Goal: Task Accomplishment & Management: Manage account settings

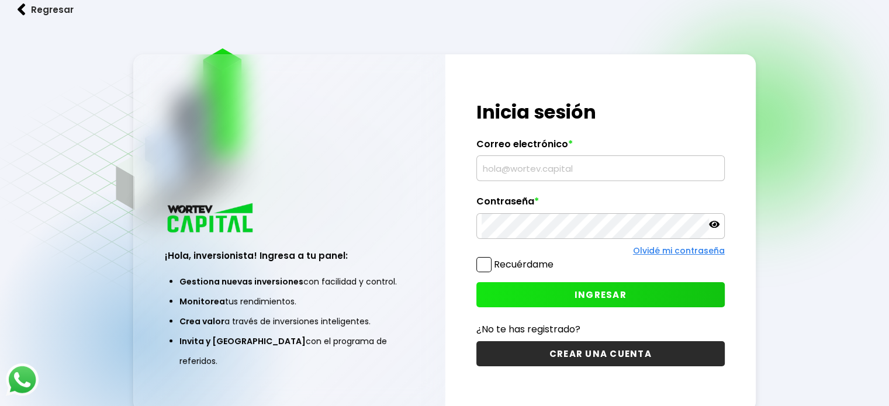
click at [549, 176] on input "text" at bounding box center [601, 168] width 238 height 25
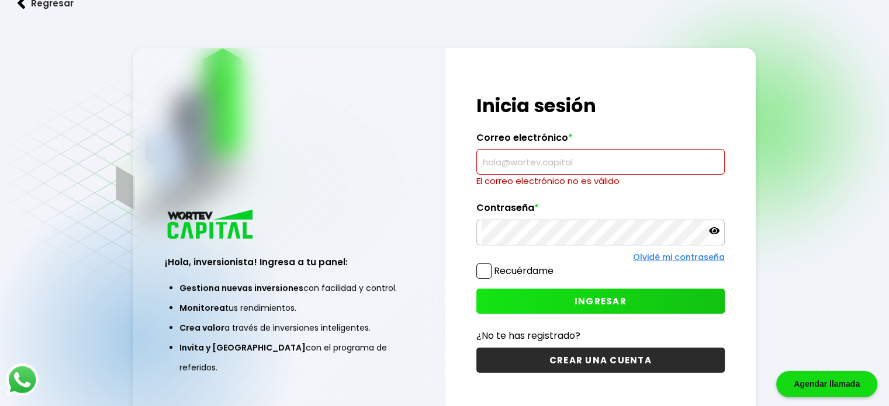
click at [504, 174] on input "text" at bounding box center [601, 162] width 238 height 25
paste input "[EMAIL_ADDRESS][DOMAIN_NAME]"
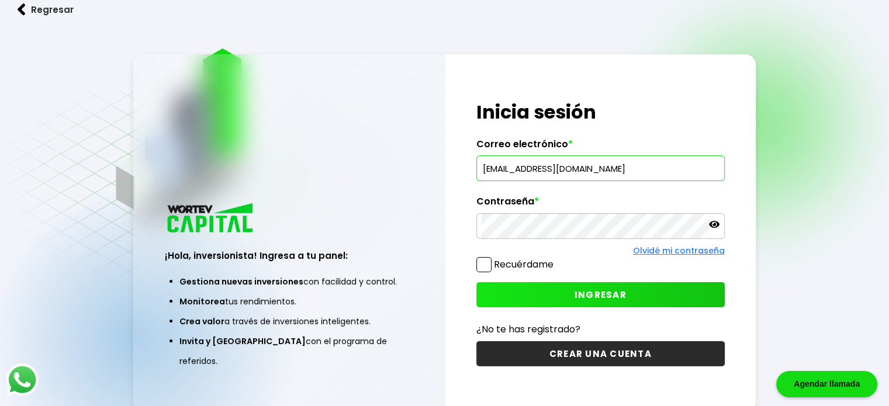
type input "[EMAIL_ADDRESS][DOMAIN_NAME]"
click at [552, 205] on label "Contraseña *" at bounding box center [600, 205] width 248 height 18
click at [573, 301] on button "INGRESAR" at bounding box center [600, 294] width 248 height 25
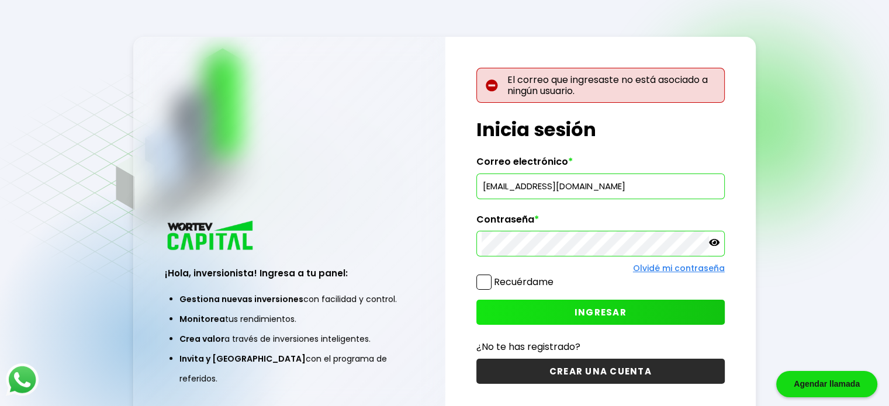
click at [715, 241] on icon at bounding box center [714, 242] width 11 height 11
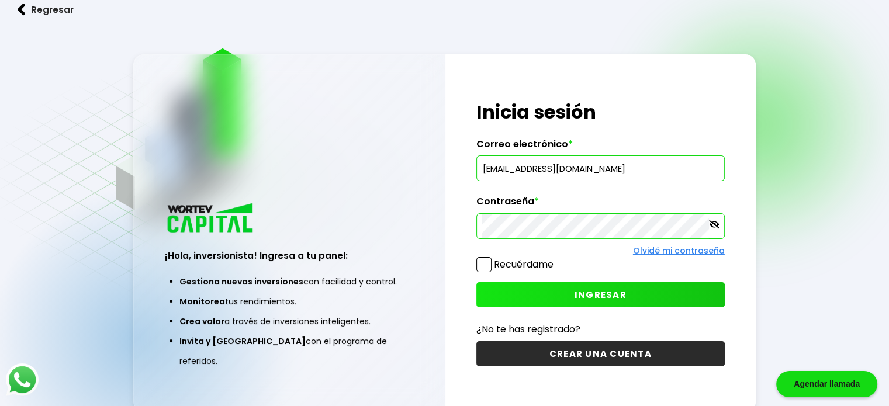
click at [545, 277] on div "¡Hola, inversionista! Ingresa tus credenciales para iniciar sesión Inicia sesió…" at bounding box center [600, 233] width 310 height 358
click at [548, 284] on button "INGRESAR" at bounding box center [600, 294] width 248 height 25
click at [606, 174] on input "[EMAIL_ADDRESS][DOMAIN_NAME]" at bounding box center [601, 168] width 238 height 25
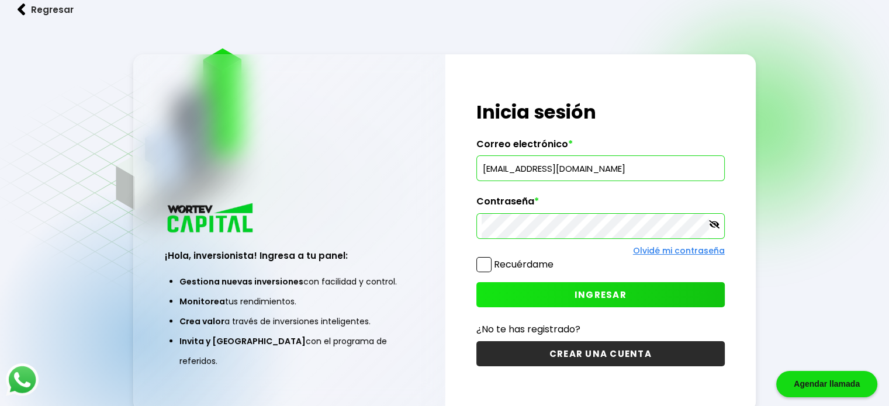
click at [575, 282] on button "INGRESAR" at bounding box center [600, 294] width 248 height 25
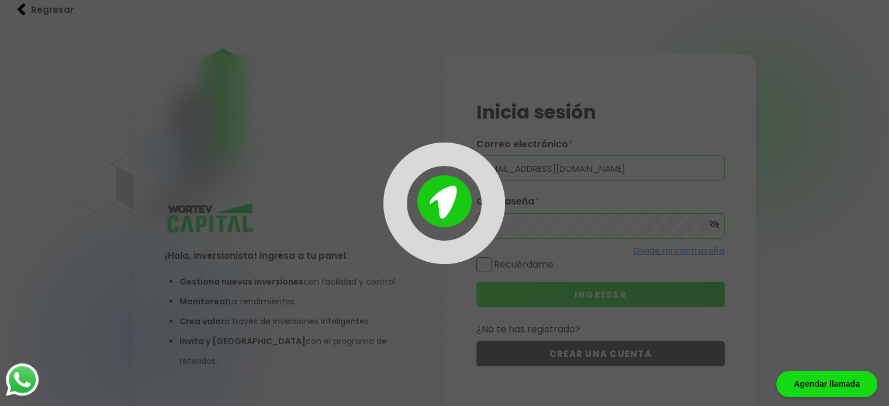
click at [575, 292] on div at bounding box center [444, 203] width 889 height 406
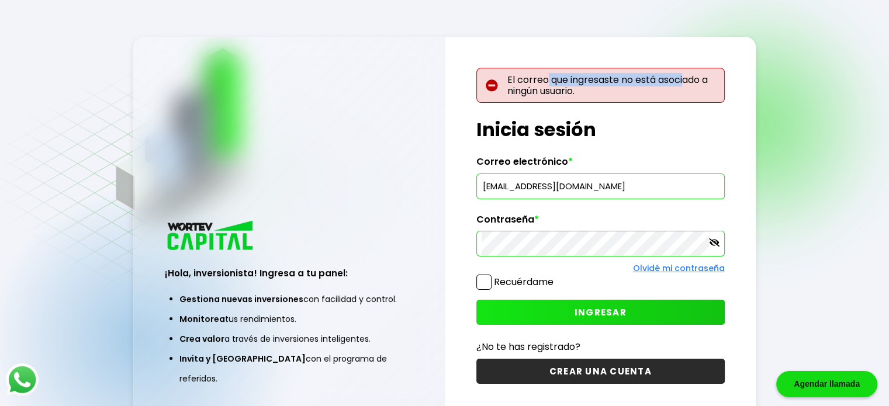
drag, startPoint x: 548, startPoint y: 78, endPoint x: 673, endPoint y: 96, distance: 127.1
click at [686, 88] on p "El correo que ingresaste no está asociado a ningún usuario." at bounding box center [600, 85] width 248 height 35
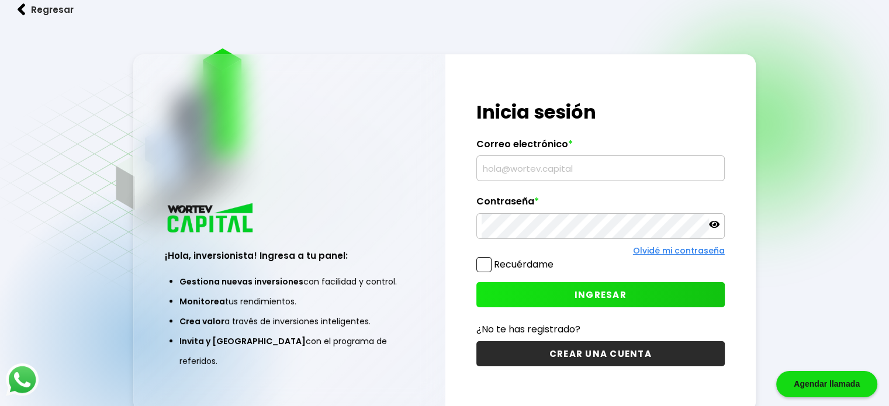
click at [554, 168] on input "text" at bounding box center [601, 168] width 238 height 25
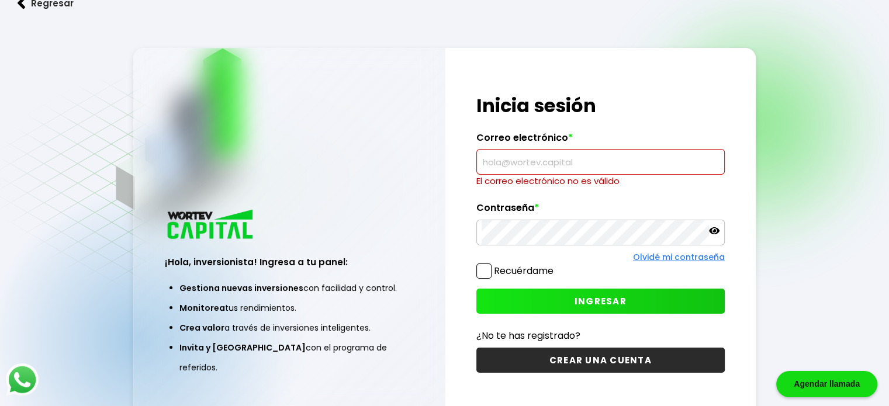
click at [205, 243] on img at bounding box center [211, 225] width 92 height 34
click at [27, 8] on button "Regresar" at bounding box center [45, 3] width 91 height 31
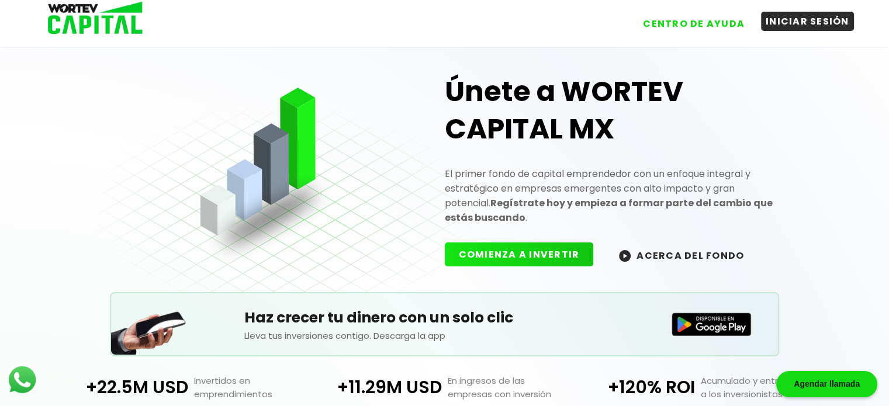
click at [801, 25] on button "INICIAR SESIÓN" at bounding box center [807, 21] width 93 height 19
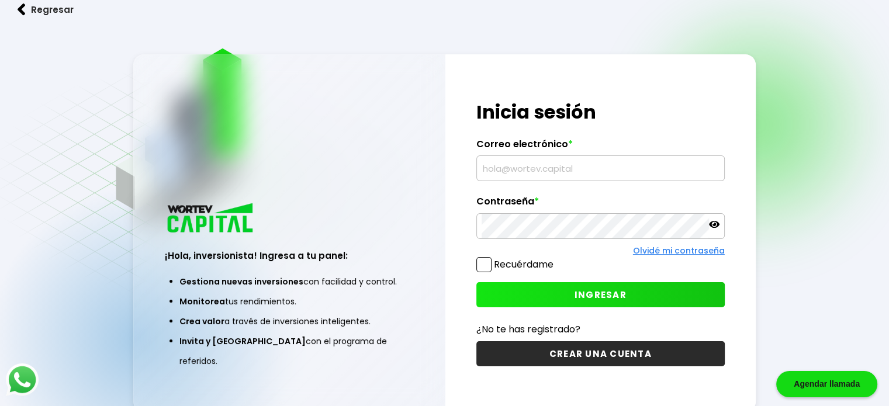
click at [601, 165] on input "text" at bounding box center [601, 168] width 238 height 25
paste input "[EMAIL_ADDRESS][DOMAIN_NAME]"
type input "[EMAIL_ADDRESS][DOMAIN_NAME]"
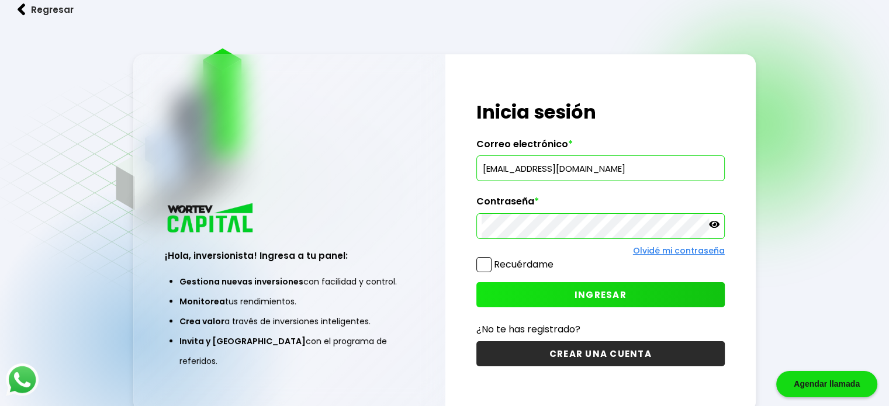
click at [601, 289] on span "INGRESAR" at bounding box center [601, 295] width 52 height 12
click at [579, 292] on span "INGRESAR" at bounding box center [601, 295] width 52 height 12
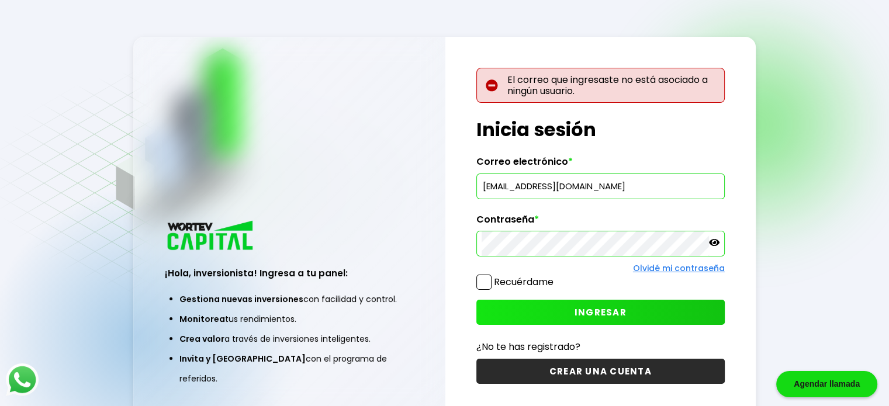
click at [462, 244] on div "El correo que ingresaste no está asociado a ningún usuario. ¡Hola, inversionist…" at bounding box center [600, 233] width 310 height 393
click at [576, 189] on input "[EMAIL_ADDRESS][DOMAIN_NAME]" at bounding box center [601, 186] width 238 height 25
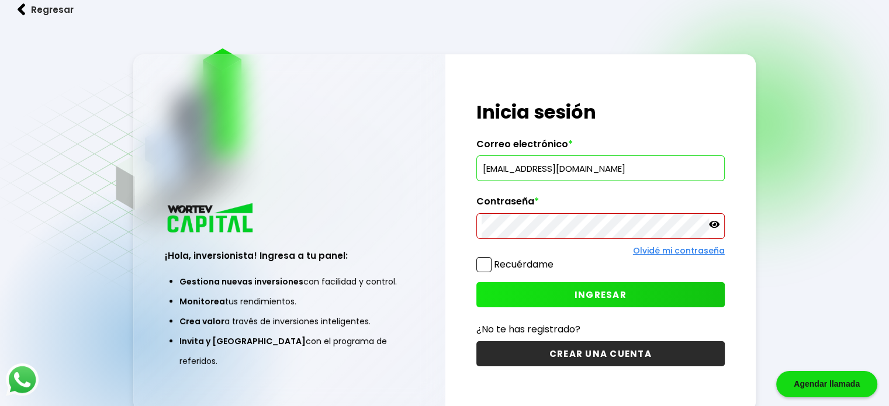
type input "cuyo48@hotmail.com"
click at [587, 289] on span "INGRESAR" at bounding box center [601, 295] width 52 height 12
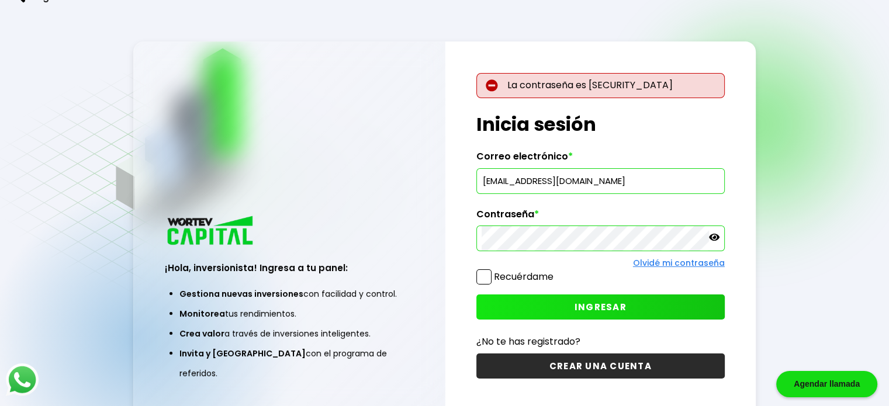
click at [408, 250] on div "¡Hola, inversionista! Ingresa a tu panel: Gestiona nuevas inversiones con facil…" at bounding box center [444, 233] width 623 height 383
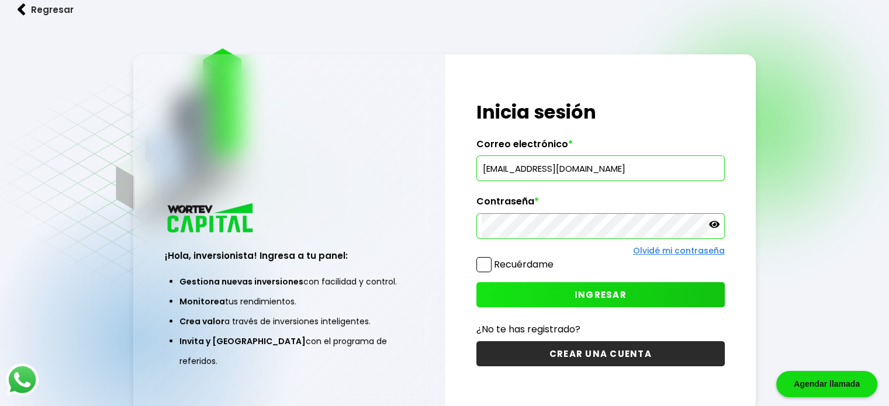
click at [714, 227] on icon at bounding box center [714, 224] width 11 height 11
click at [654, 288] on button "INGRESAR" at bounding box center [600, 294] width 248 height 25
